Goal: Task Accomplishment & Management: Manage account settings

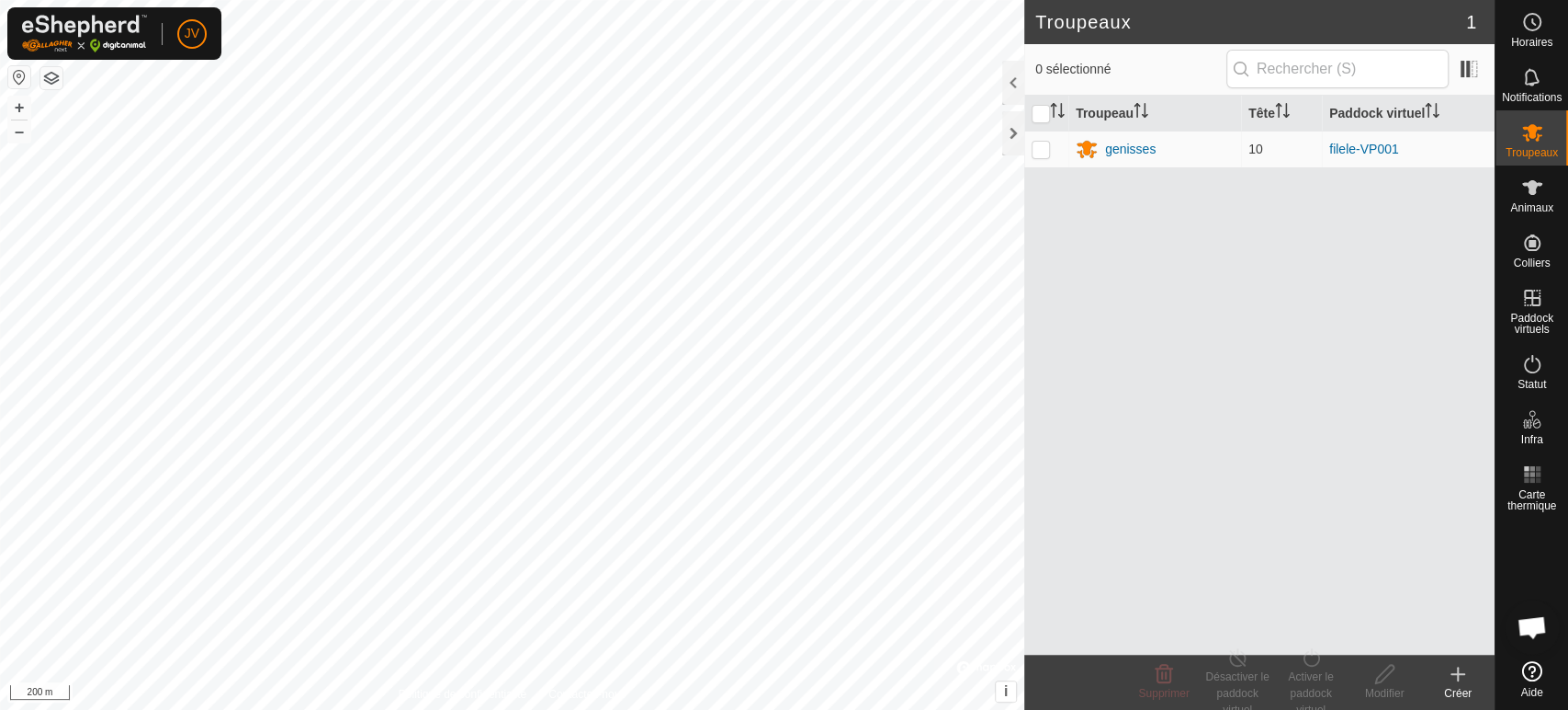
scroll to position [402, 0]
click at [1530, 200] on es-animals-svg-icon at bounding box center [1532, 187] width 33 height 29
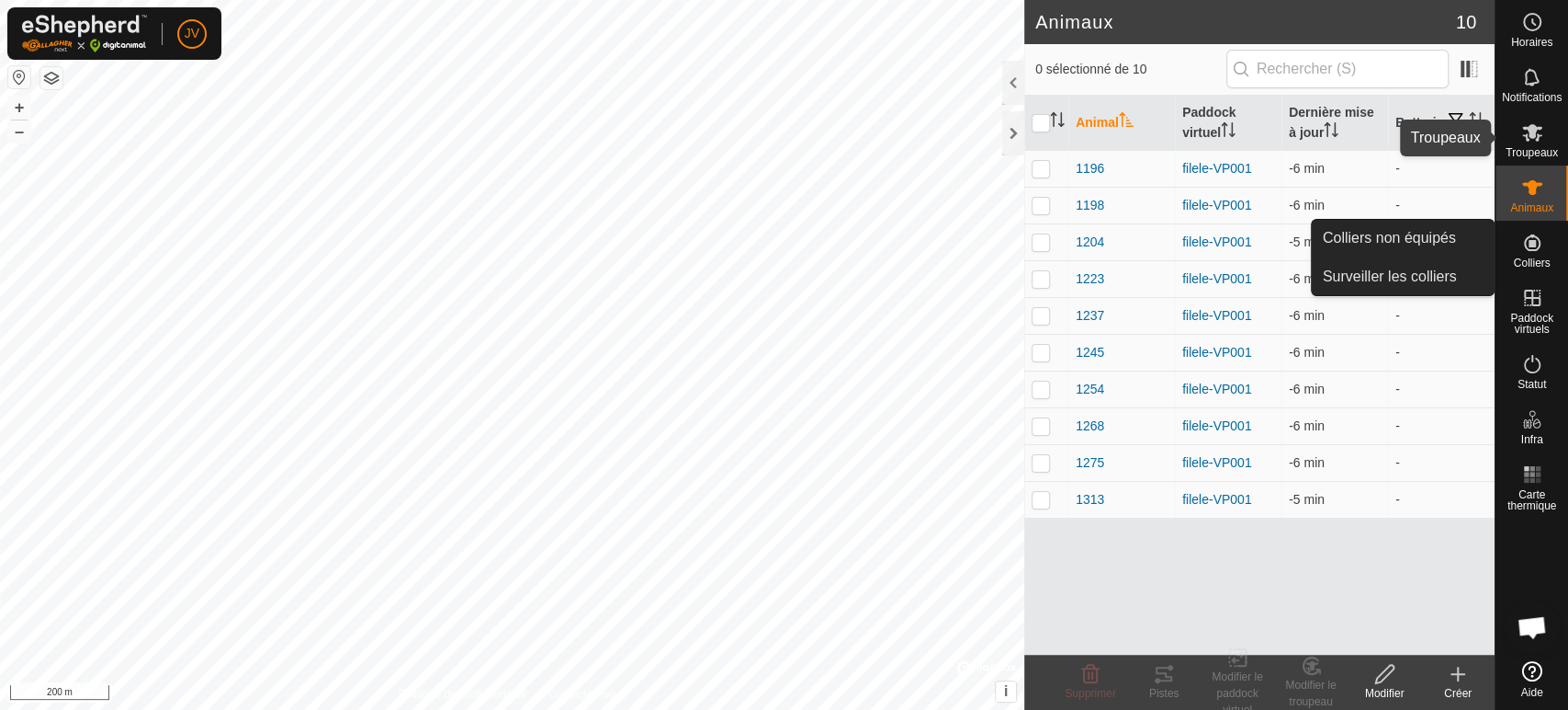
click at [1531, 125] on icon at bounding box center [1533, 133] width 21 height 18
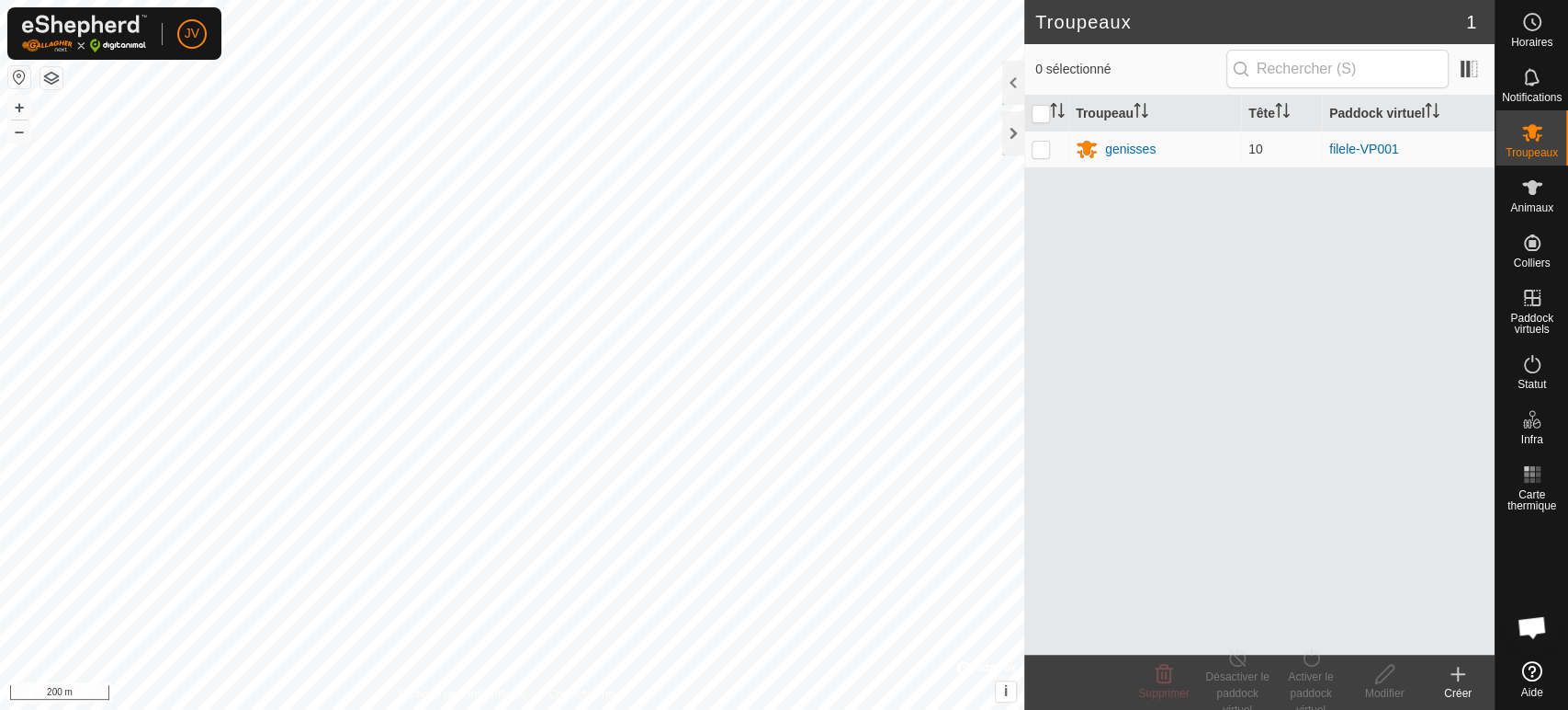
click at [1453, 682] on icon at bounding box center [1459, 674] width 22 height 22
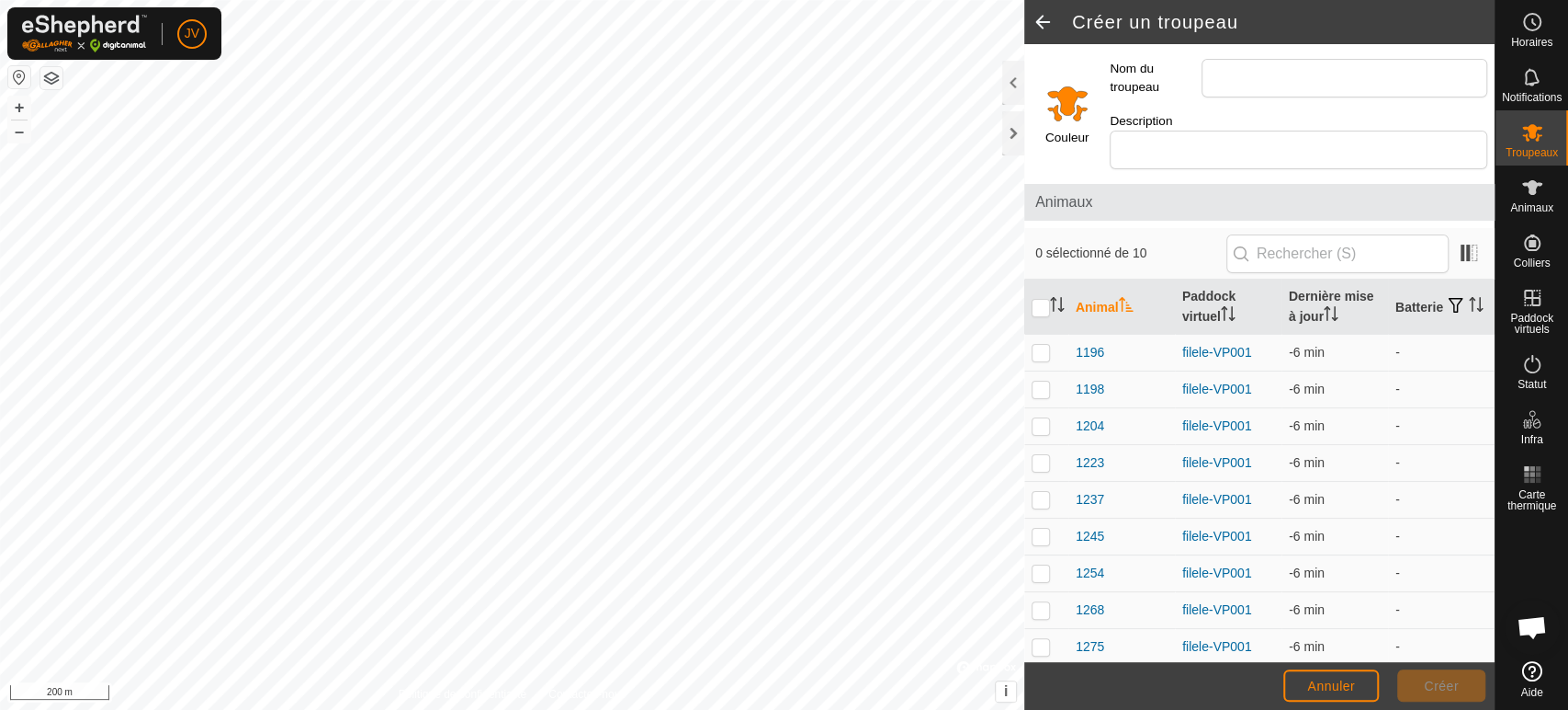
click at [1054, 92] on input "Select a color" at bounding box center [1067, 103] width 44 height 44
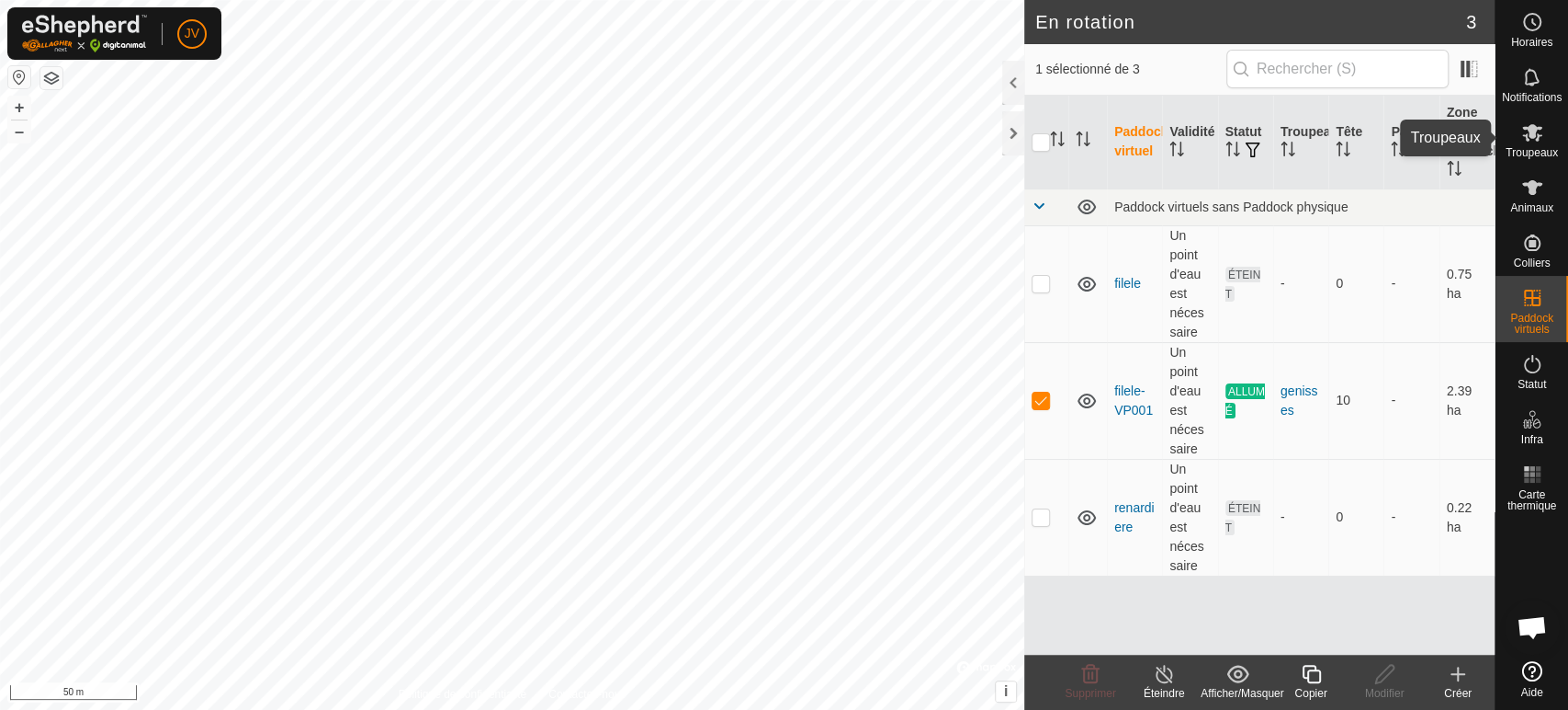
click at [1535, 139] on icon at bounding box center [1533, 133] width 21 height 18
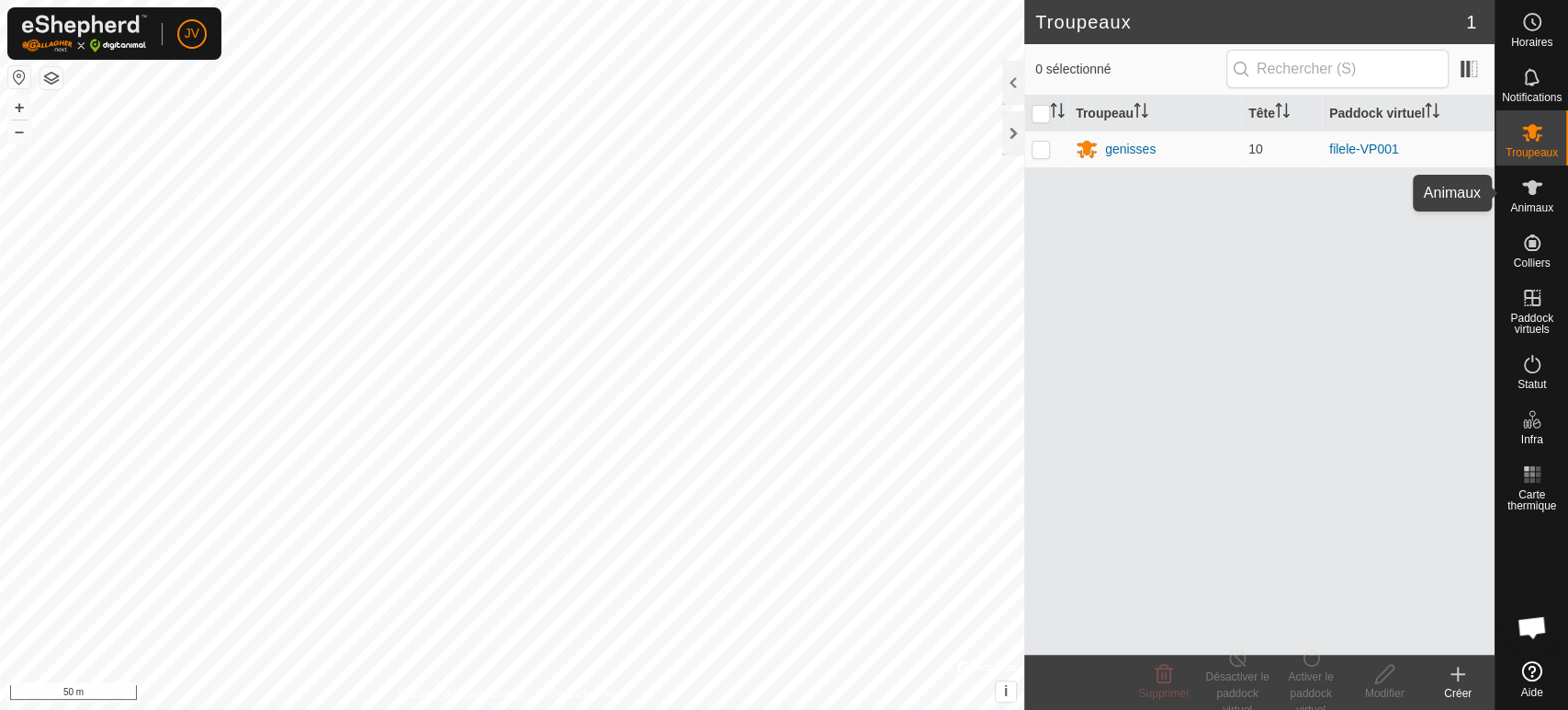
click at [1543, 190] on es-animals-svg-icon at bounding box center [1532, 187] width 33 height 29
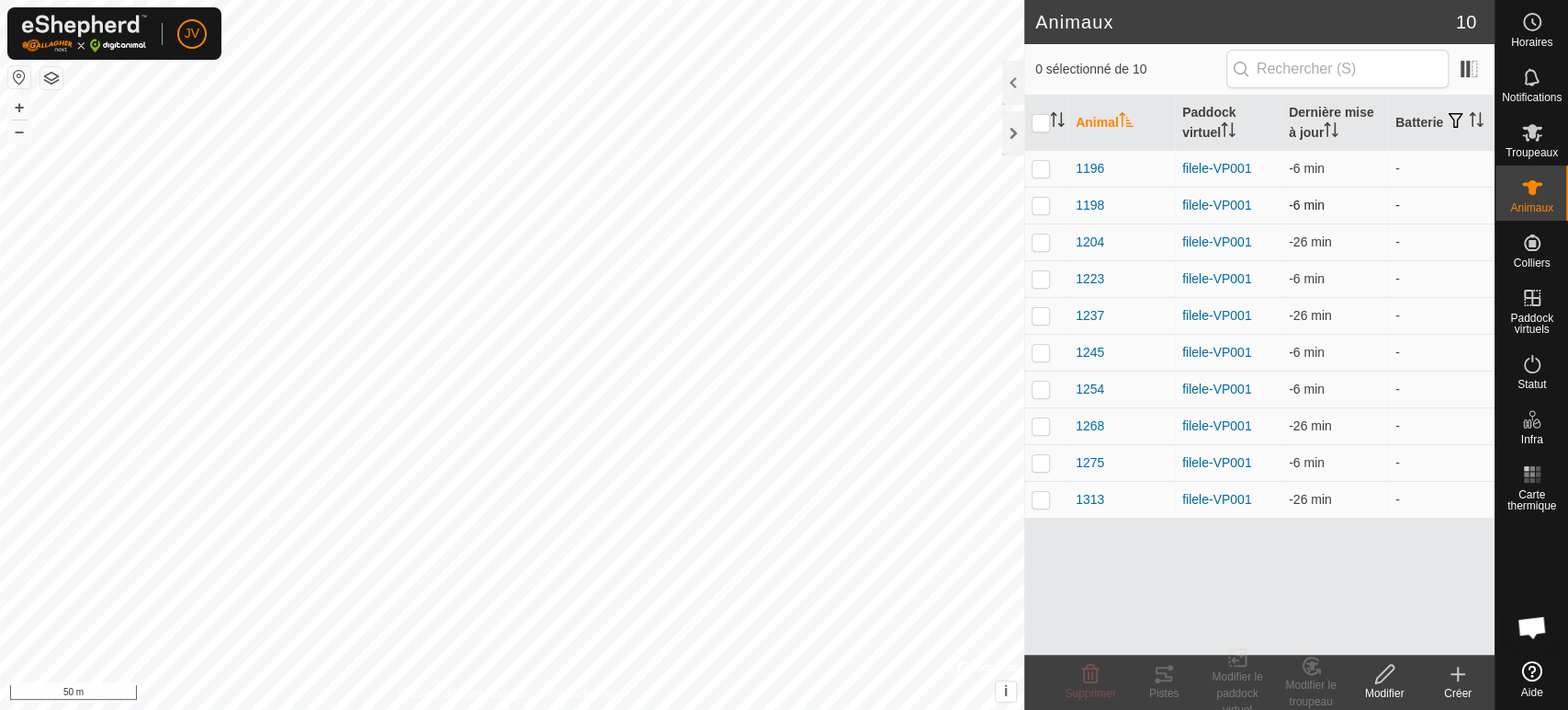
click at [1038, 201] on p-checkbox at bounding box center [1041, 206] width 19 height 15
checkbox input "true"
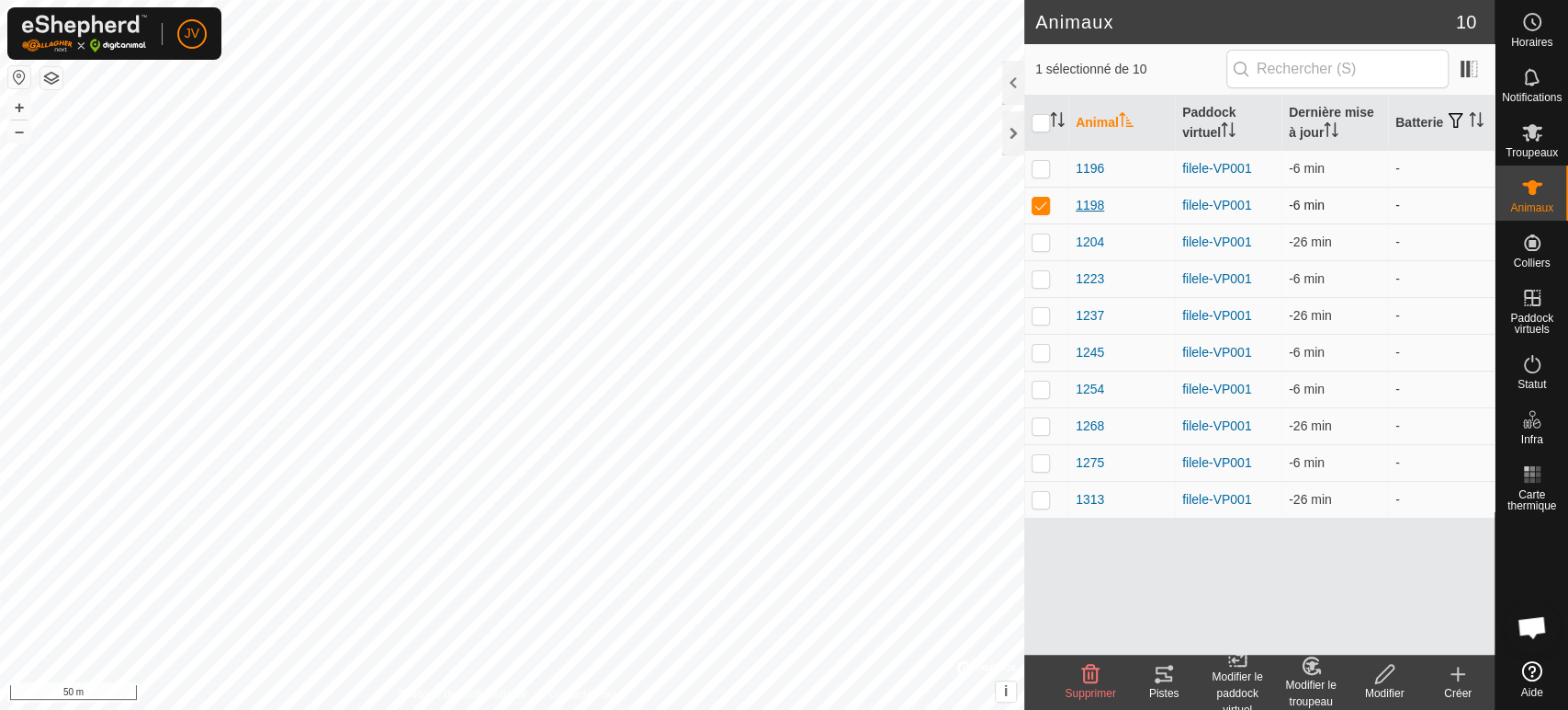
click at [1094, 206] on span "1198" at bounding box center [1090, 206] width 29 height 20
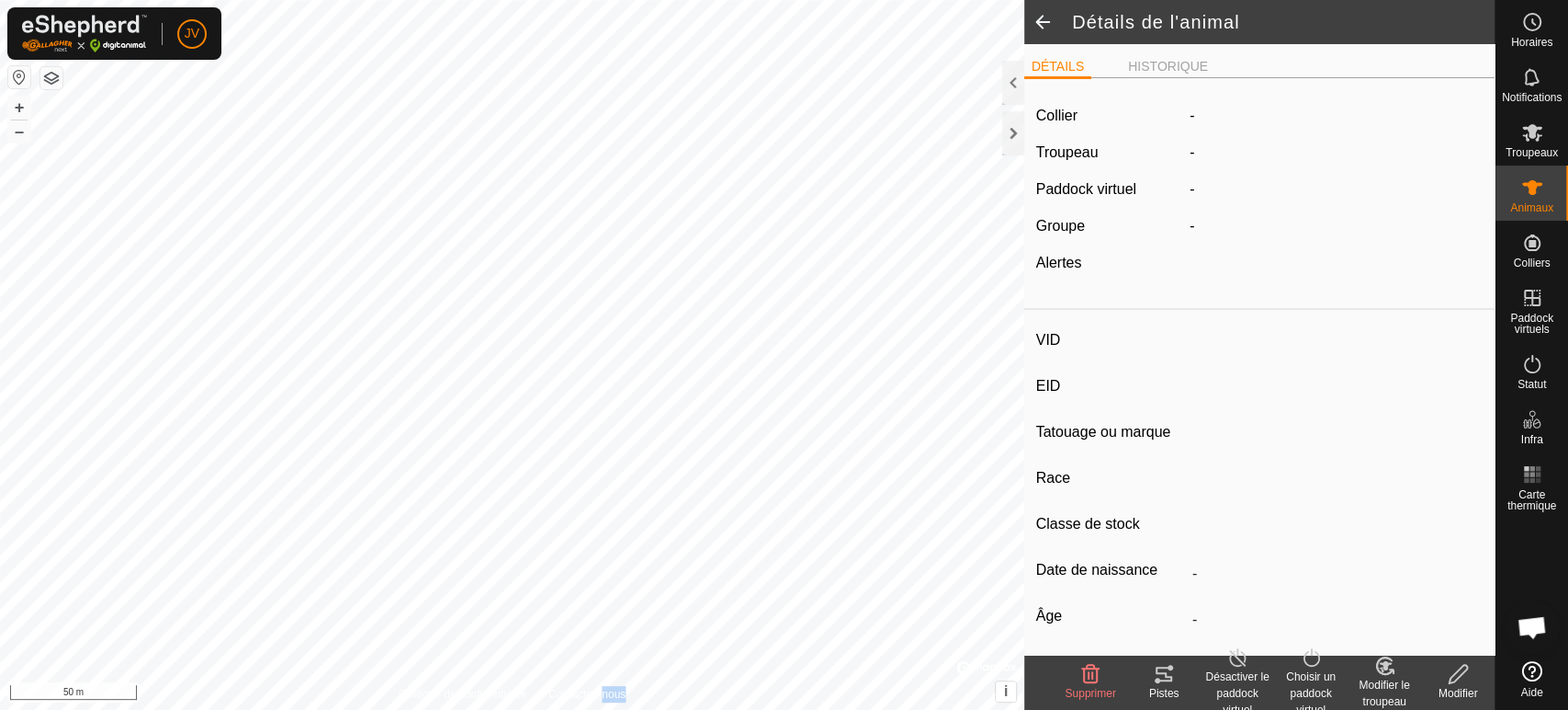
type input "1198"
type input "-"
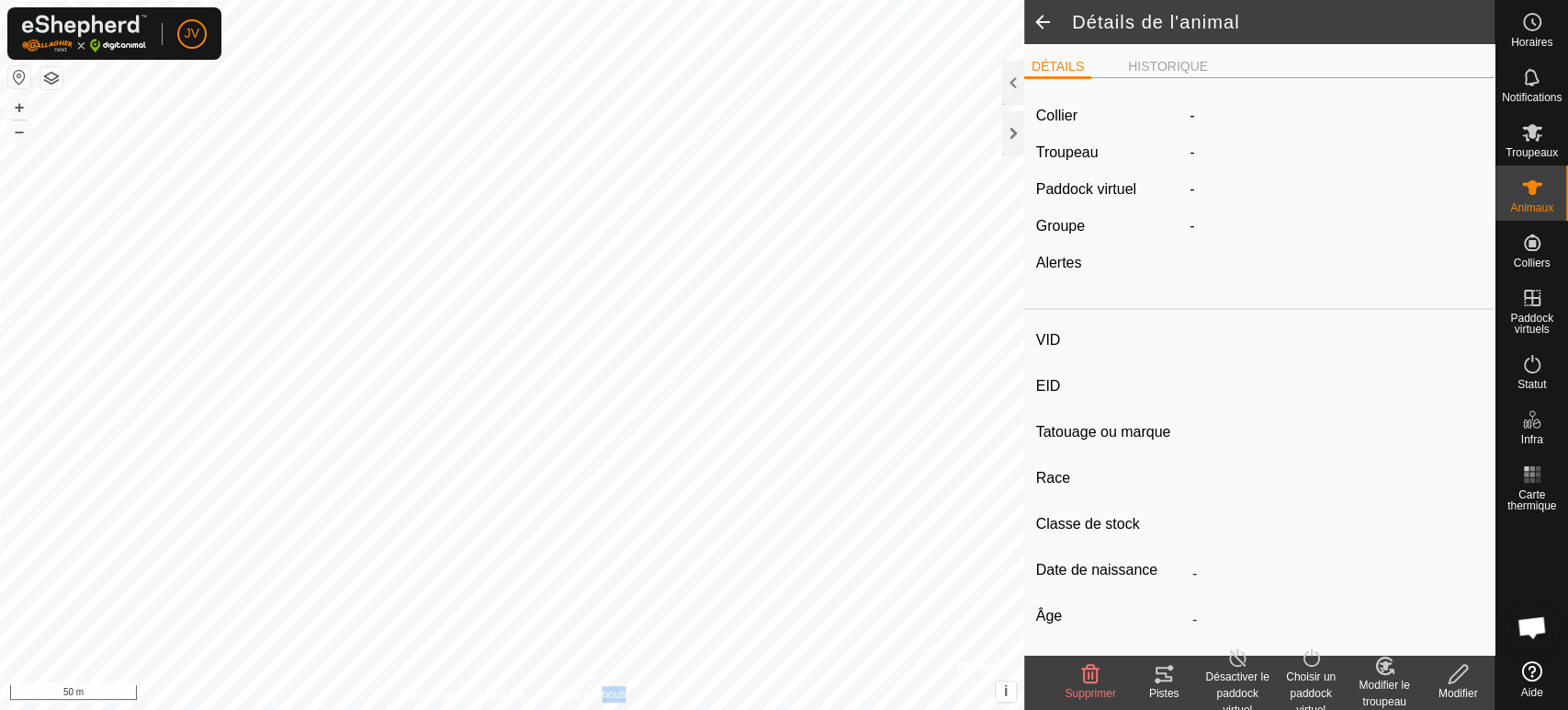
type input "0 kg"
type input "-"
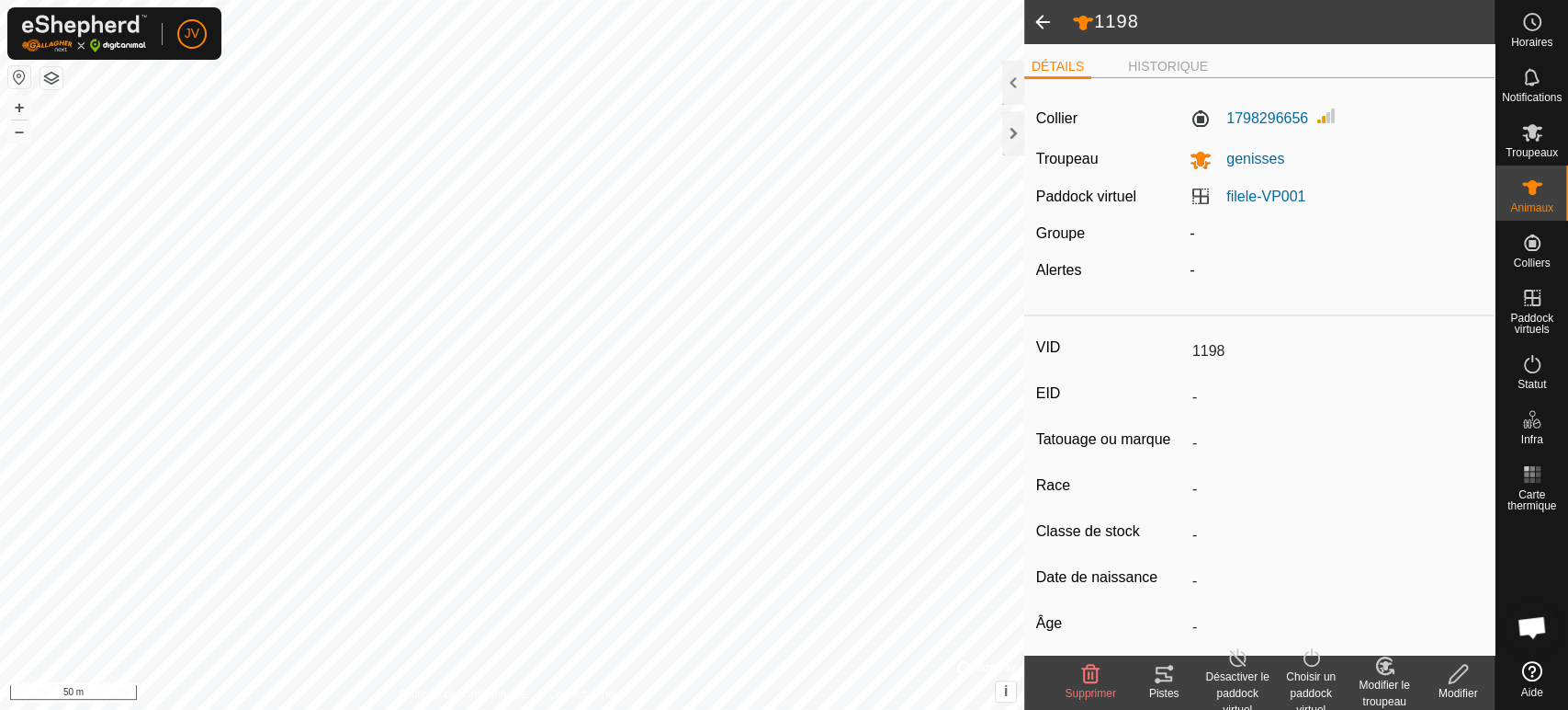
click at [1154, 51] on div "DÉTAILS HISTORIQUE Collier 1798296656 Troupeau genisses Paddock virtuel filele-…" at bounding box center [1260, 348] width 471 height 610
click at [1166, 62] on li "HISTORIQUE" at bounding box center [1167, 68] width 94 height 22
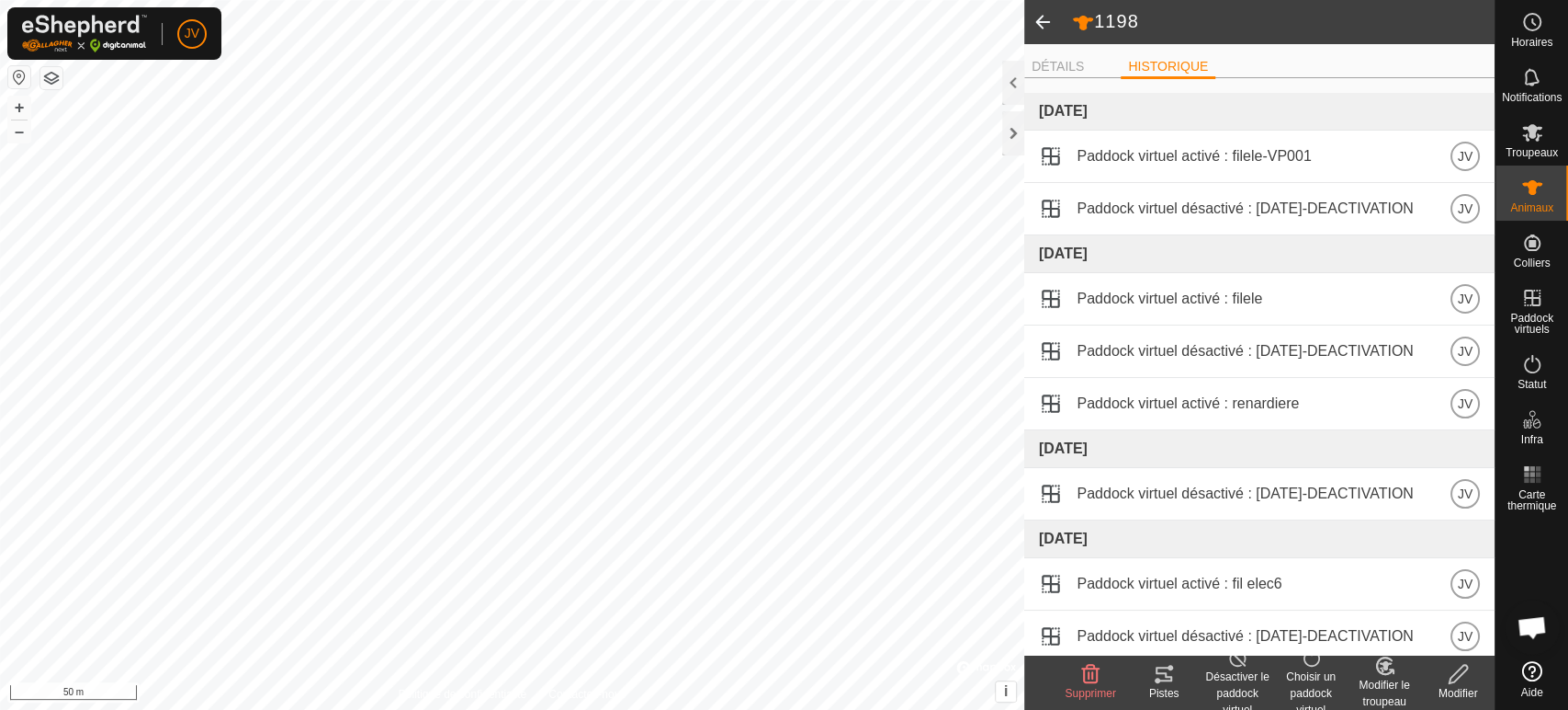
click at [1175, 682] on tracks-svg-icon at bounding box center [1164, 674] width 74 height 22
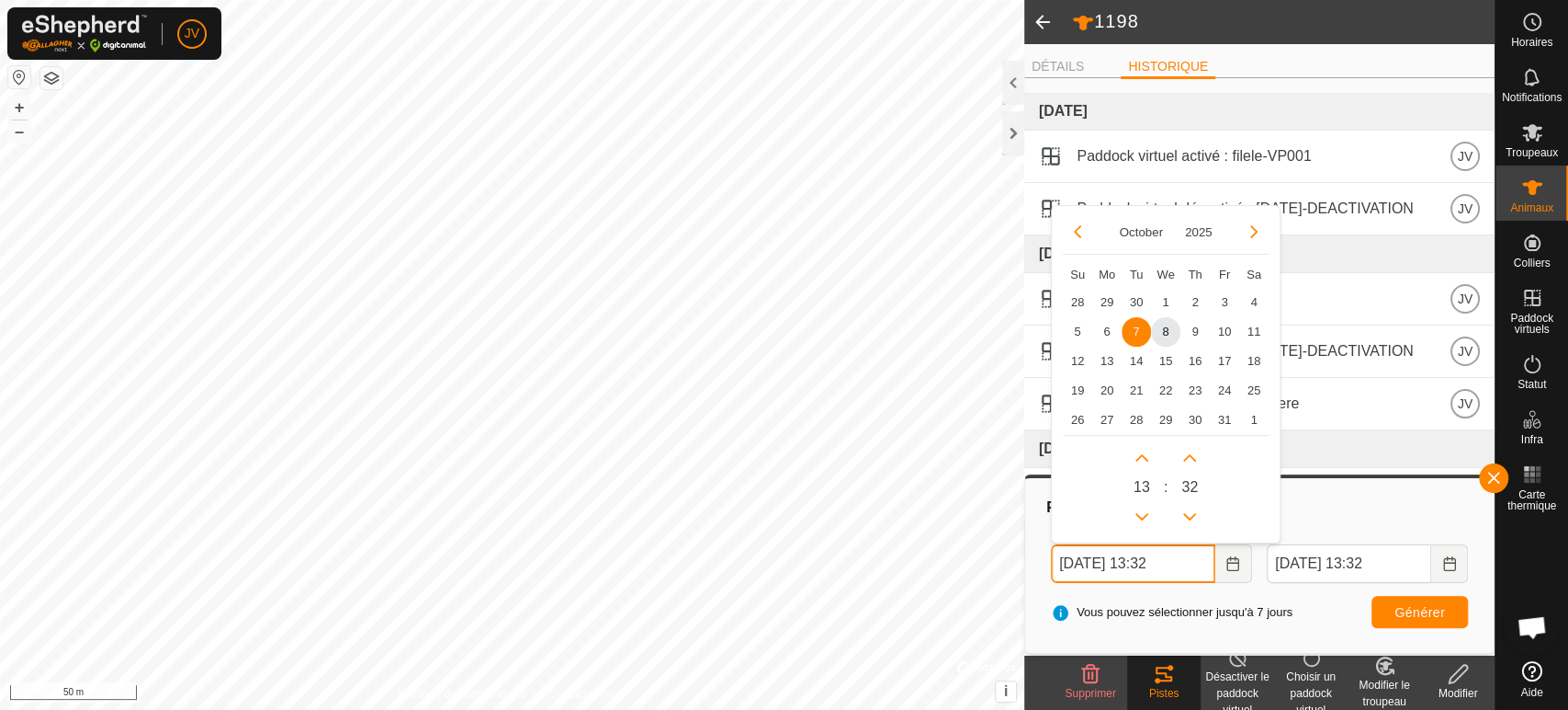
click at [1175, 563] on input "[DATE] 13:32" at bounding box center [1134, 562] width 164 height 38
click at [1523, 86] on icon at bounding box center [1533, 78] width 22 height 22
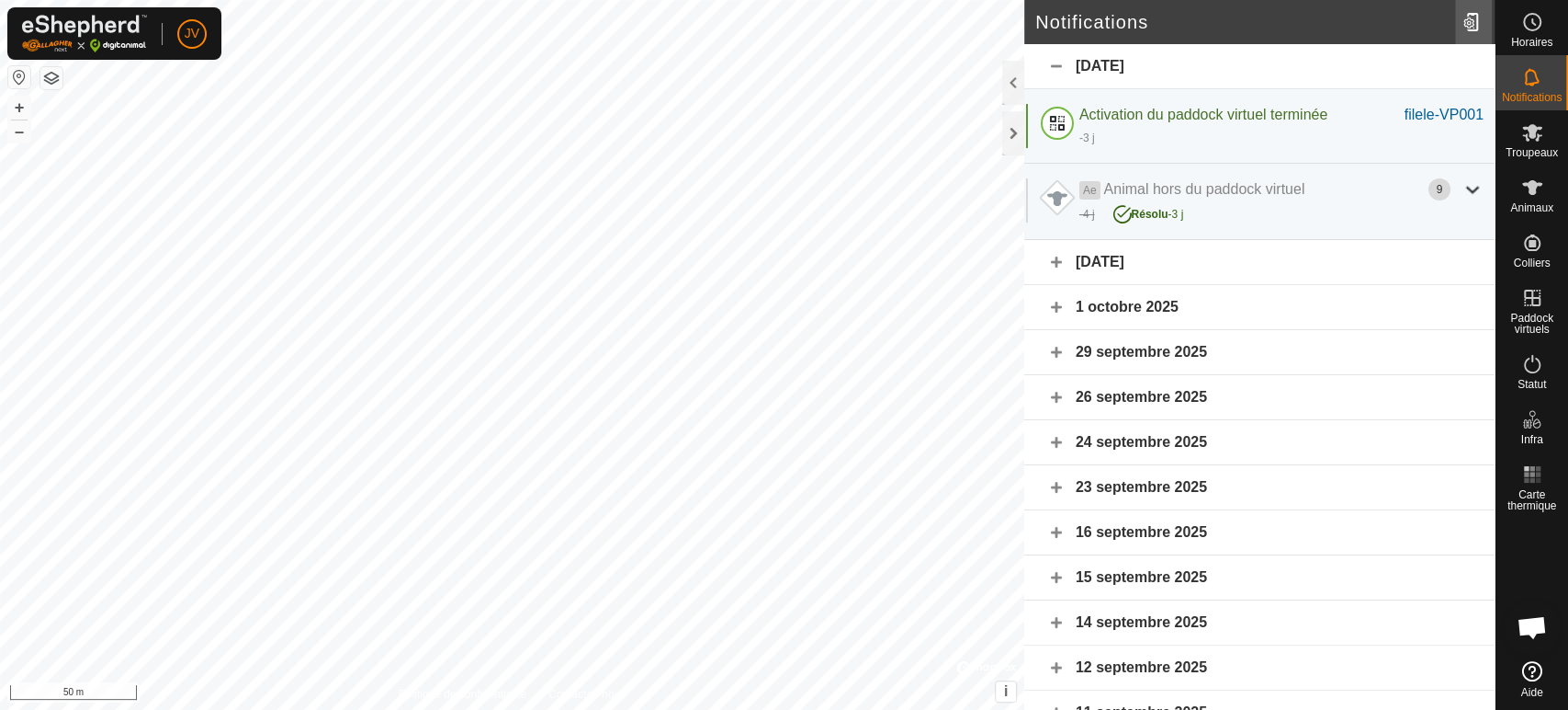
click at [1470, 21] on div at bounding box center [1473, 21] width 36 height 51
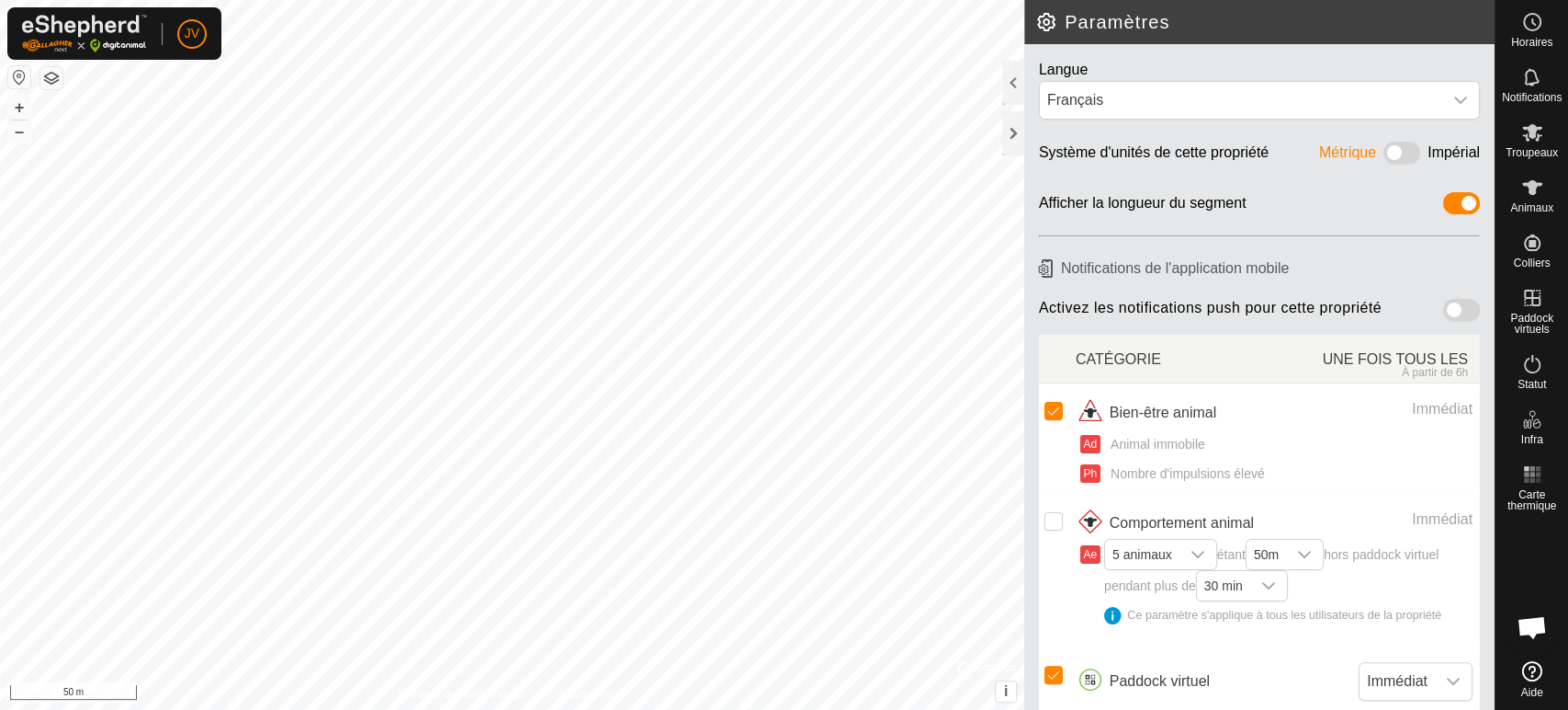
scroll to position [70, 0]
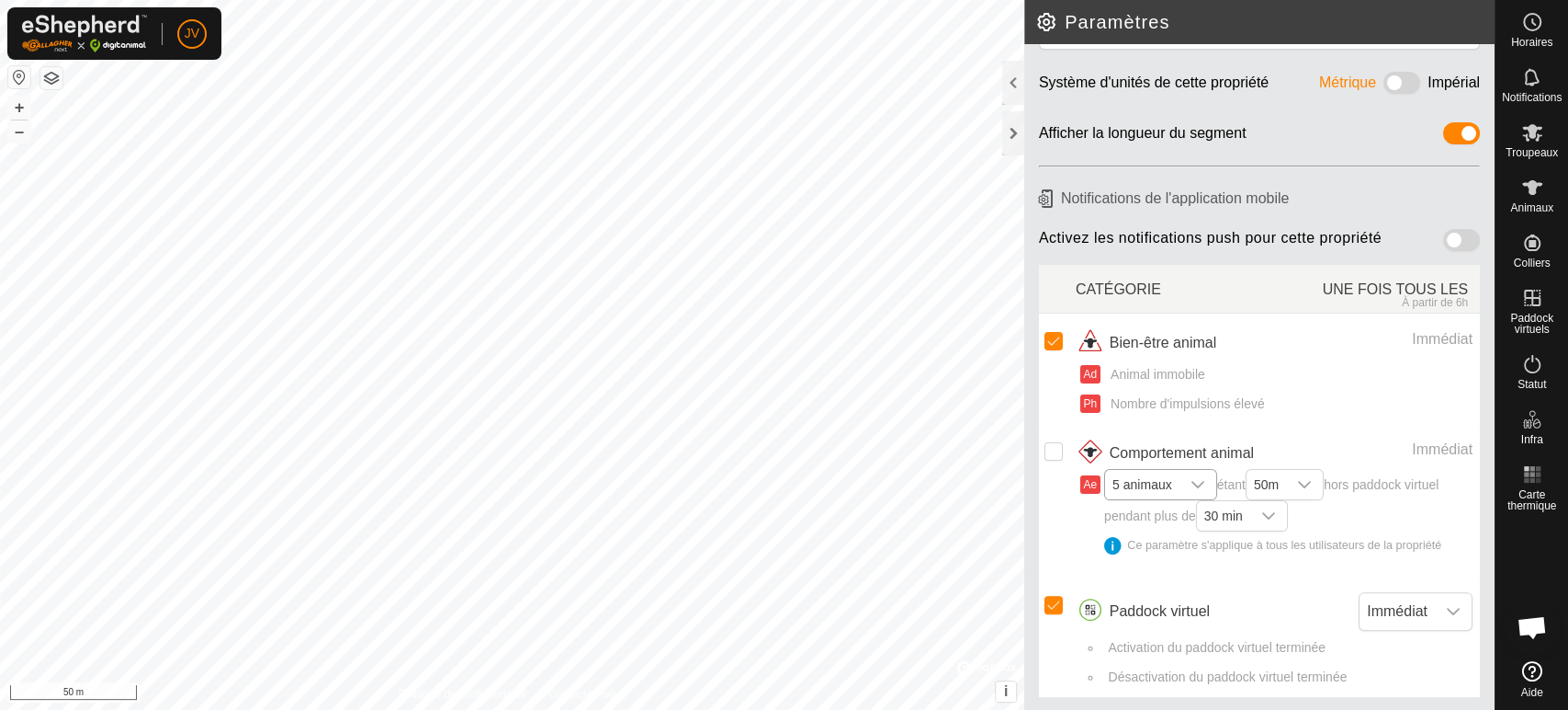
click at [1150, 485] on span "5 animaux" at bounding box center [1143, 484] width 75 height 29
click at [1058, 548] on td at bounding box center [1057, 501] width 36 height 153
click at [1548, 202] on span "Animaux" at bounding box center [1532, 207] width 43 height 11
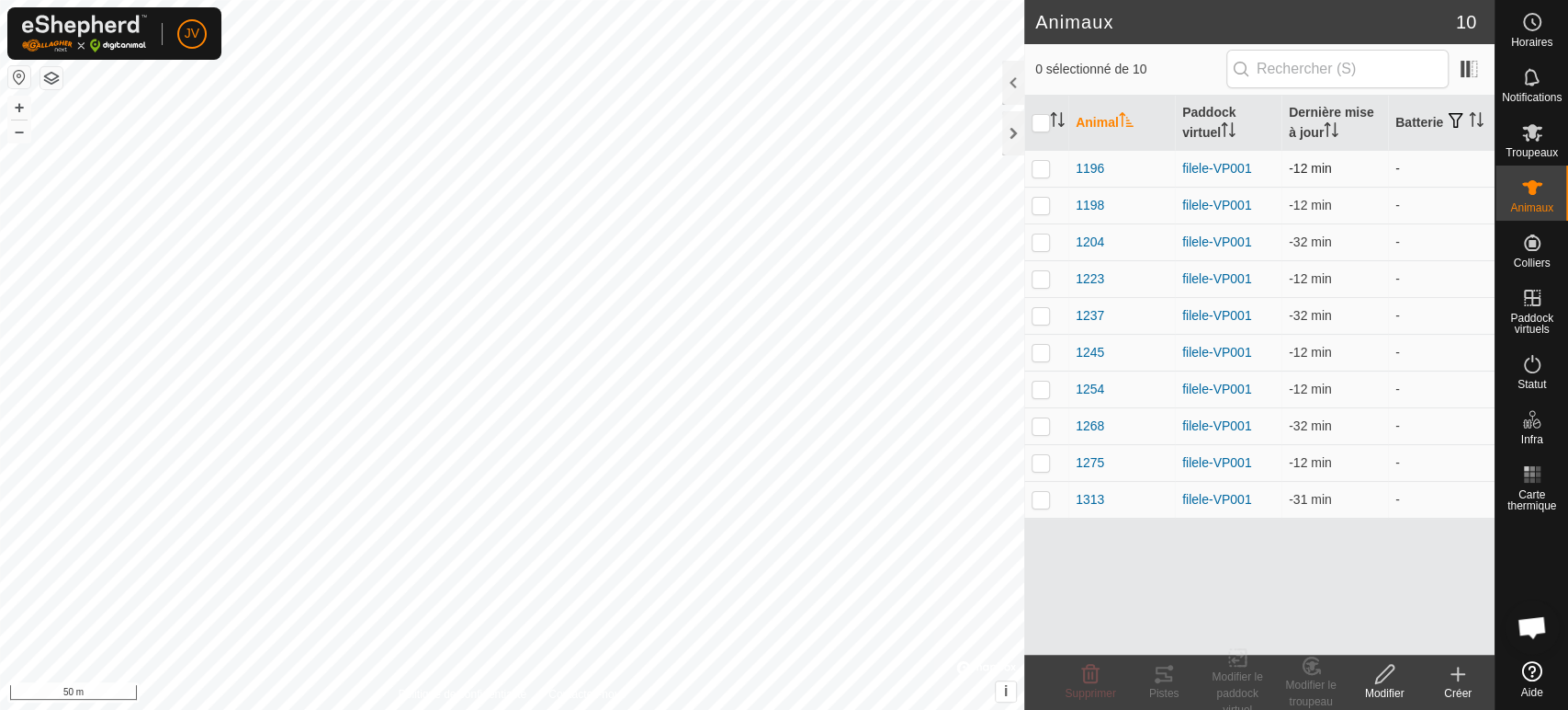
click at [1037, 176] on td at bounding box center [1046, 167] width 44 height 36
checkbox input "true"
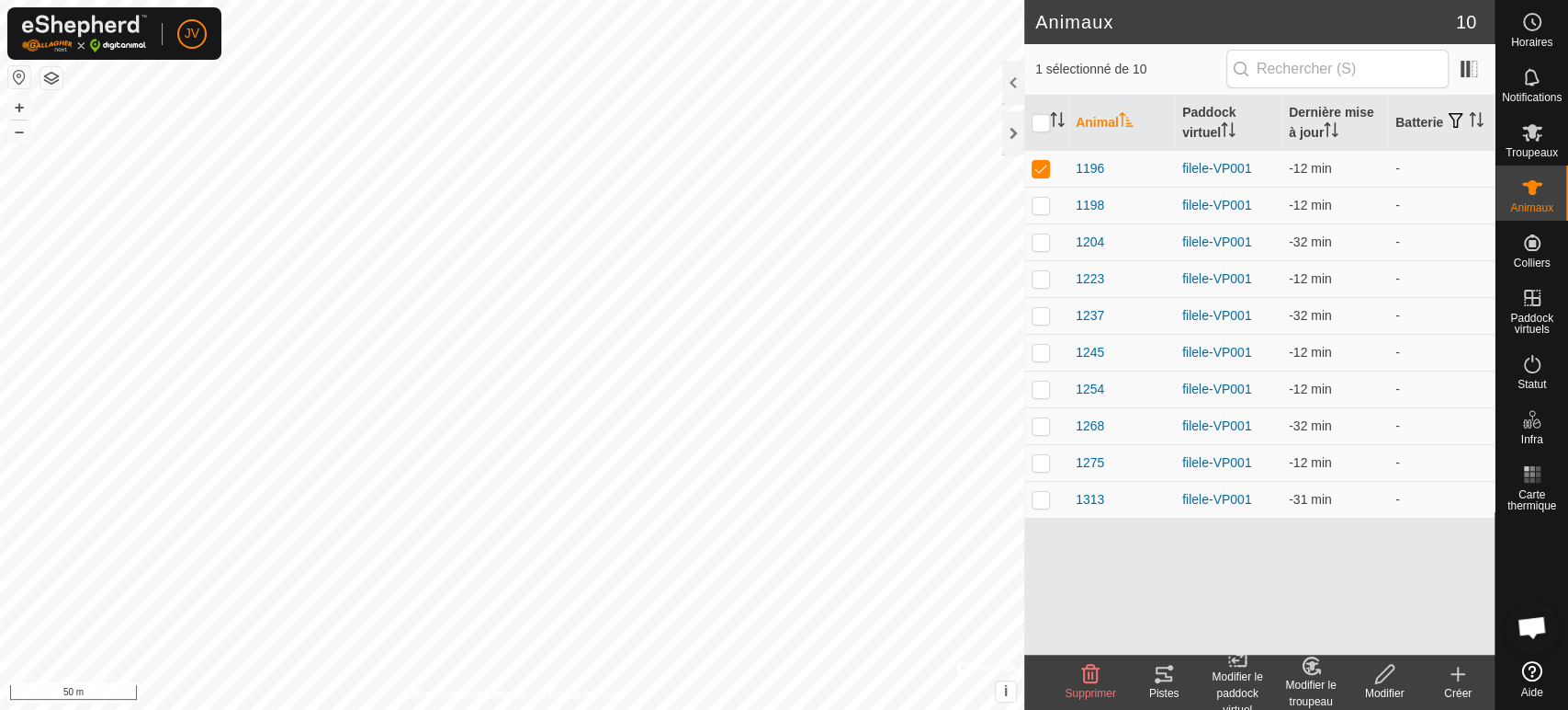
click at [1321, 674] on icon at bounding box center [1311, 666] width 23 height 22
